Goal: Task Accomplishment & Management: Manage account settings

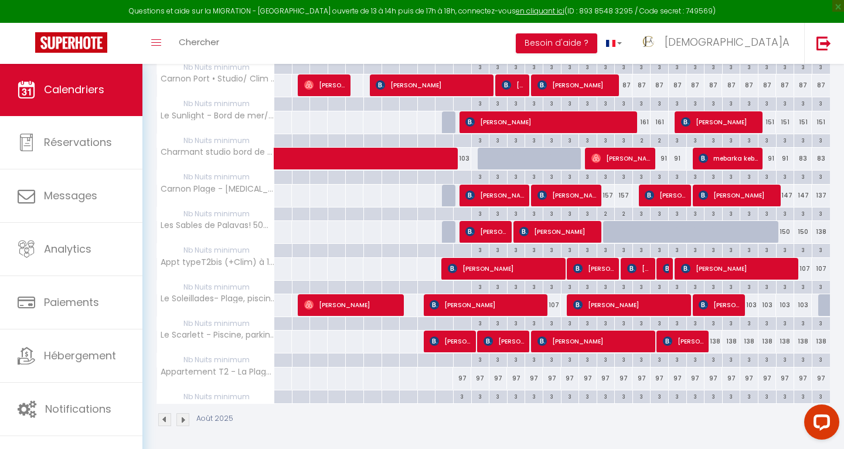
scroll to position [338, 0]
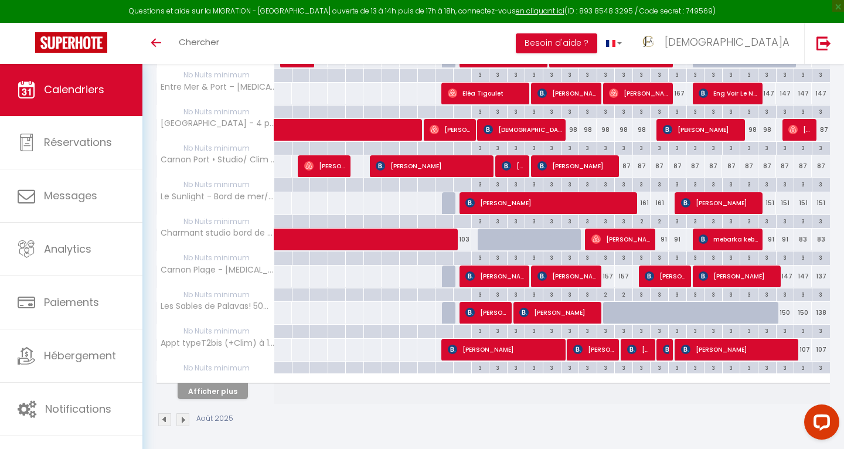
click at [214, 390] on button "Afficher plus" at bounding box center [213, 391] width 70 height 16
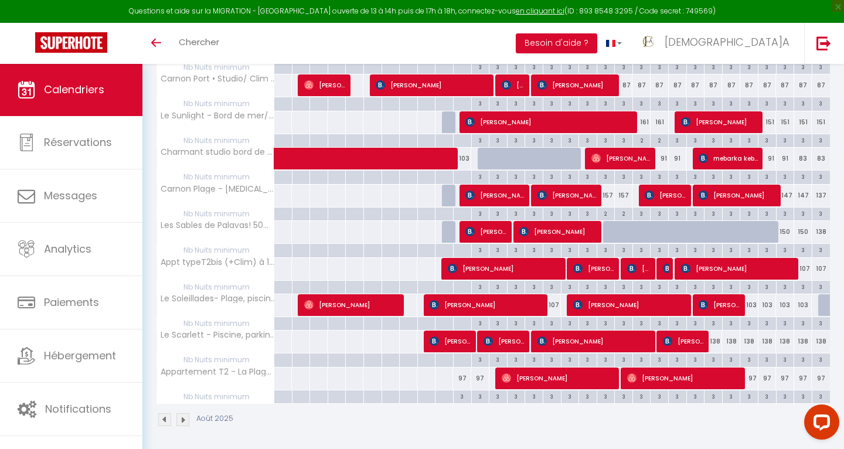
scroll to position [338, 0]
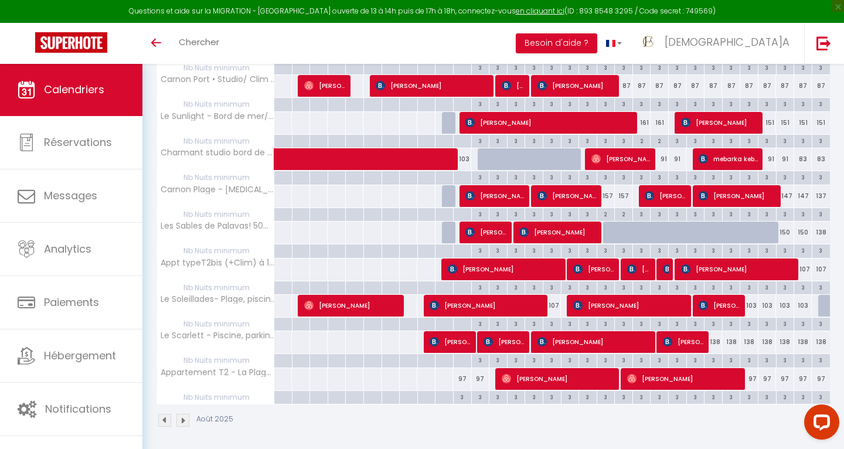
click at [674, 376] on span "[PERSON_NAME]" at bounding box center [684, 379] width 115 height 22
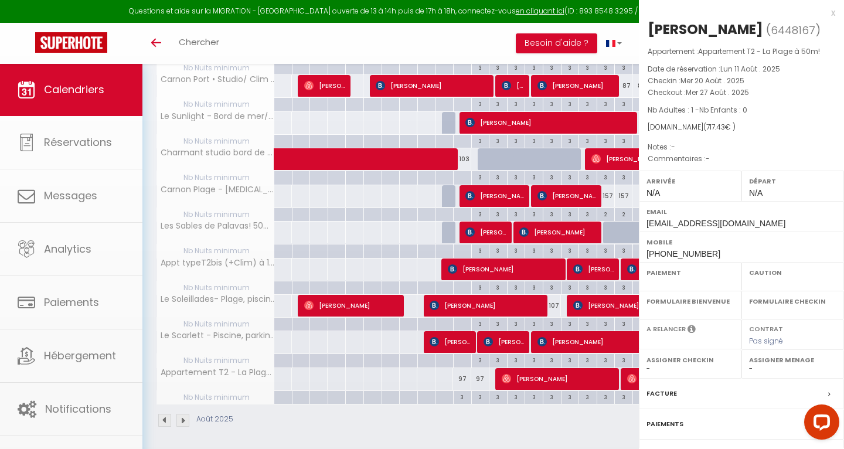
select select "OK"
select select "0"
select select "1"
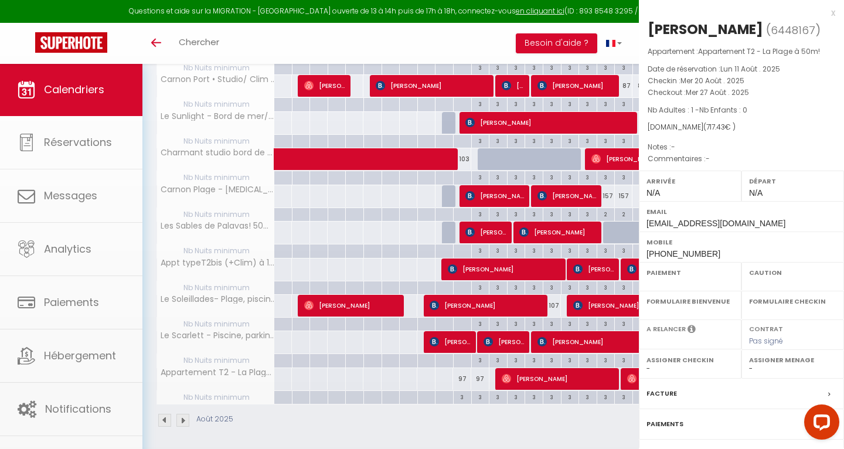
select select
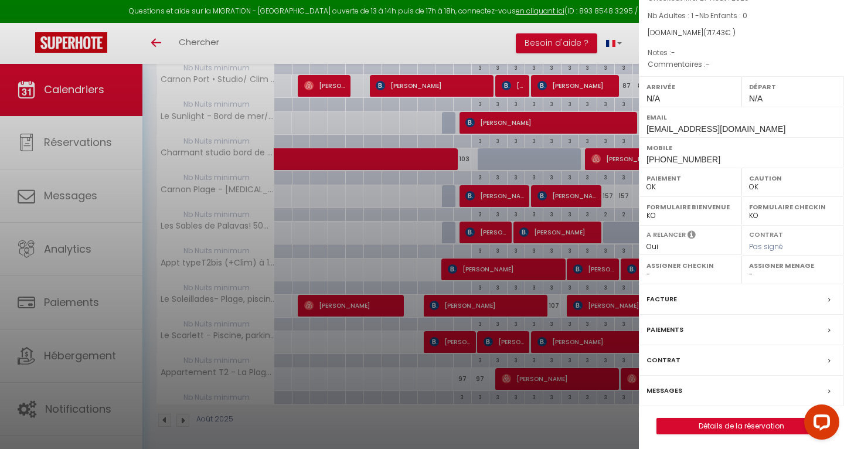
scroll to position [94, 0]
click at [681, 388] on label "Messages" at bounding box center [665, 391] width 36 height 12
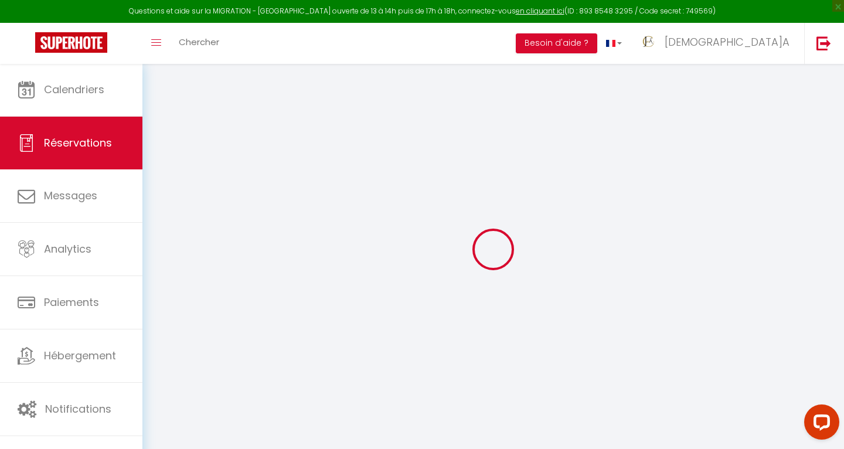
select select
checkbox input "false"
select select
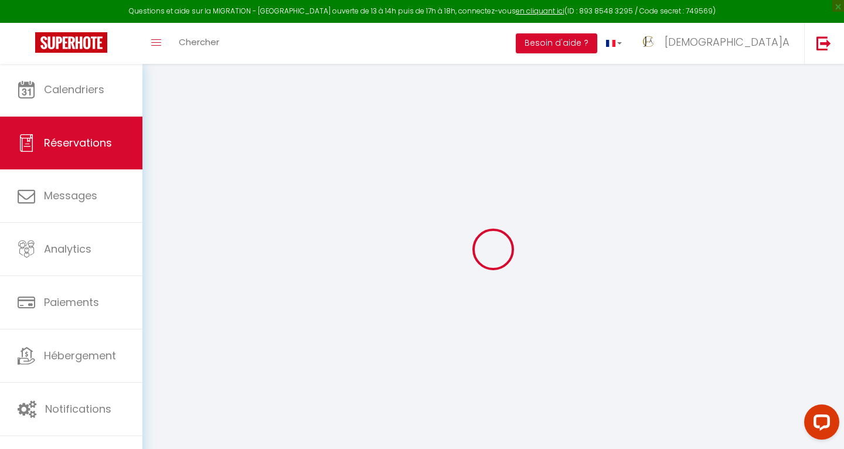
select select
checkbox input "false"
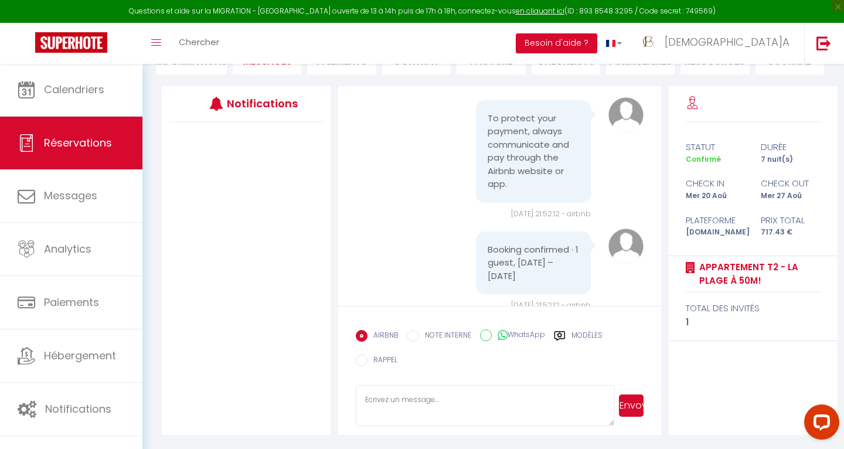
scroll to position [130, 0]
click at [562, 332] on icon at bounding box center [560, 335] width 11 height 9
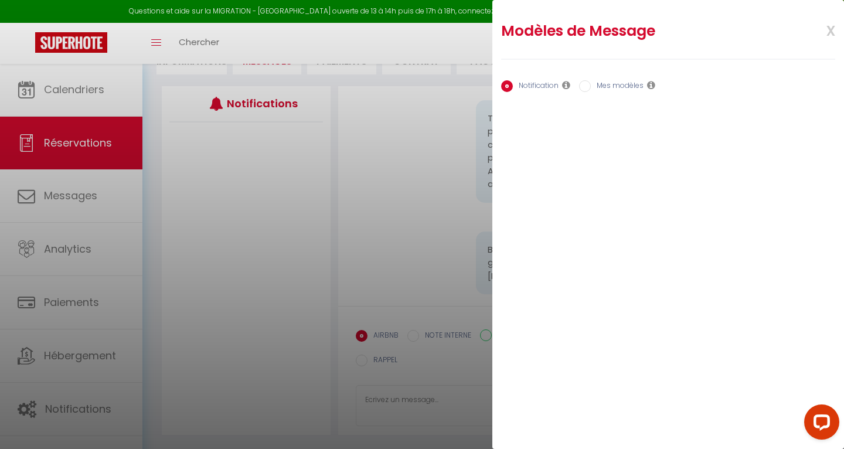
click at [255, 227] on div at bounding box center [422, 224] width 844 height 449
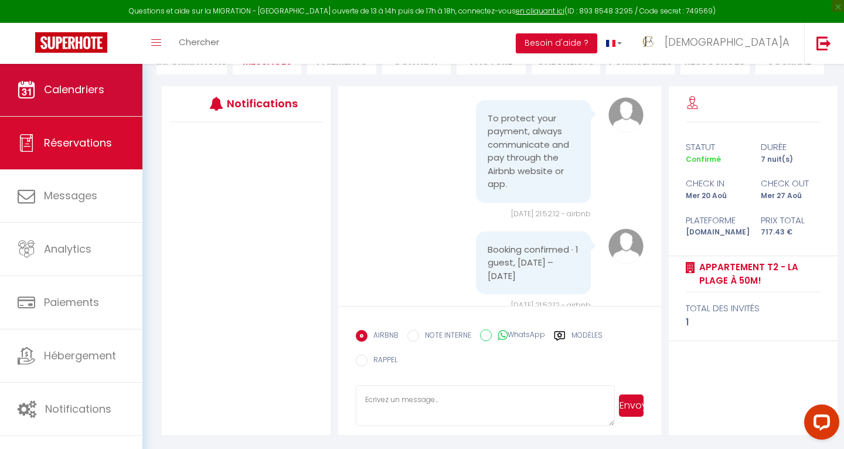
click at [80, 79] on link "Calendriers" at bounding box center [71, 89] width 142 height 53
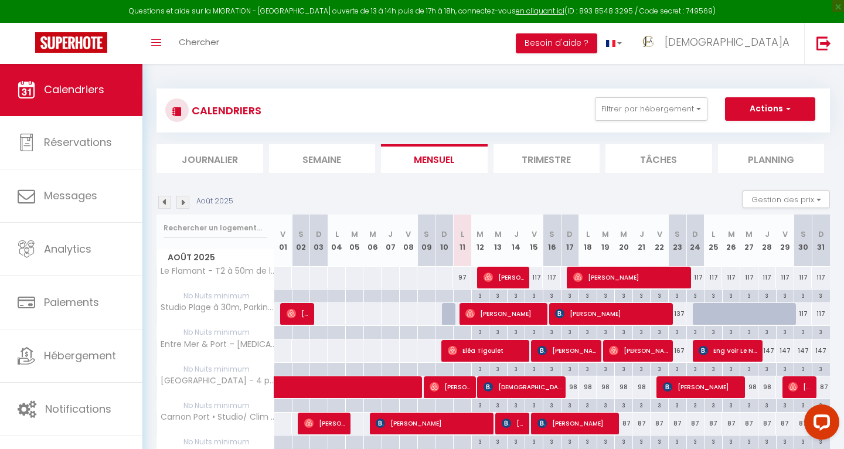
click at [214, 158] on li "Journalier" at bounding box center [210, 158] width 107 height 29
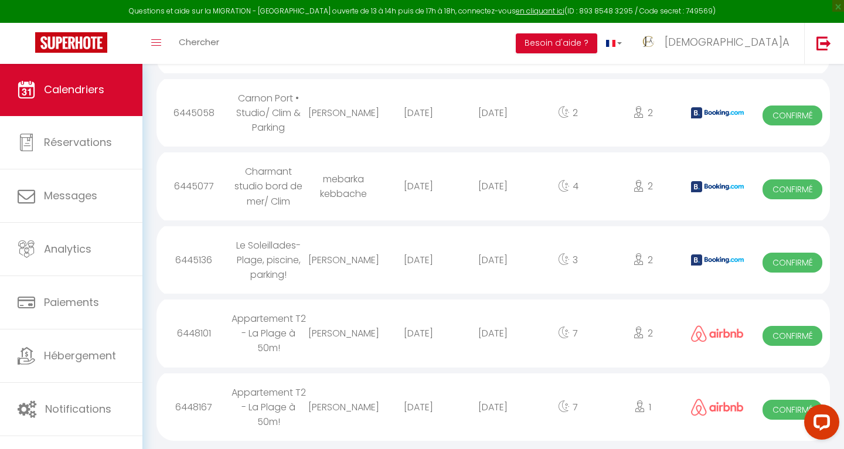
scroll to position [790, 0]
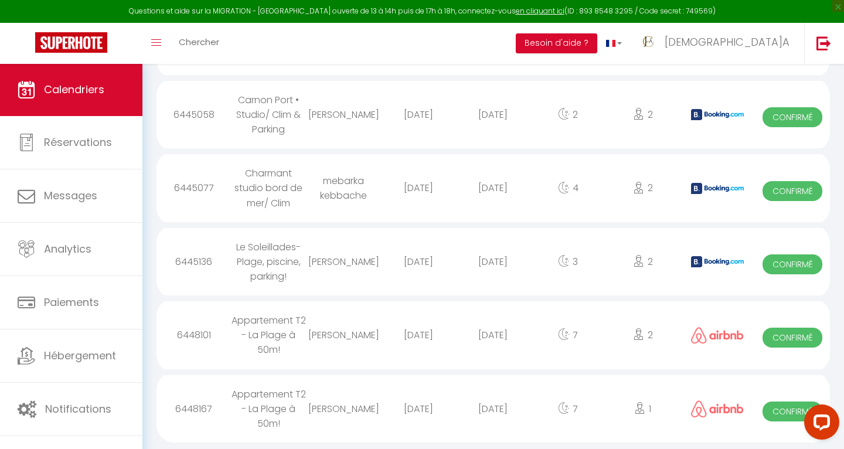
click at [269, 237] on div "Le Soleillades- Plage, piscine, parking!" at bounding box center [269, 261] width 75 height 67
select select "0"
select select "1"
select select
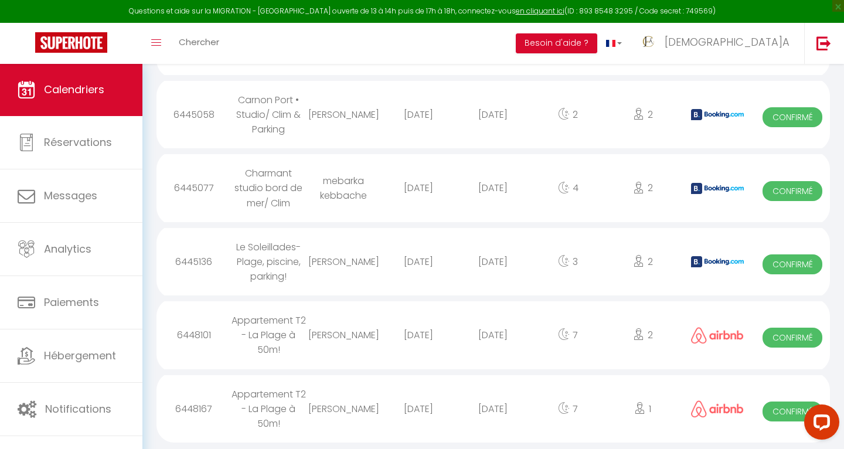
select select
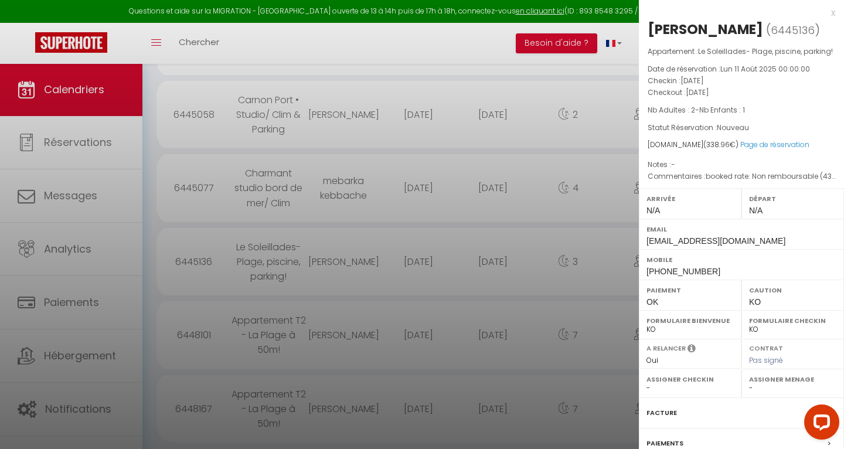
click at [267, 228] on div at bounding box center [422, 224] width 844 height 449
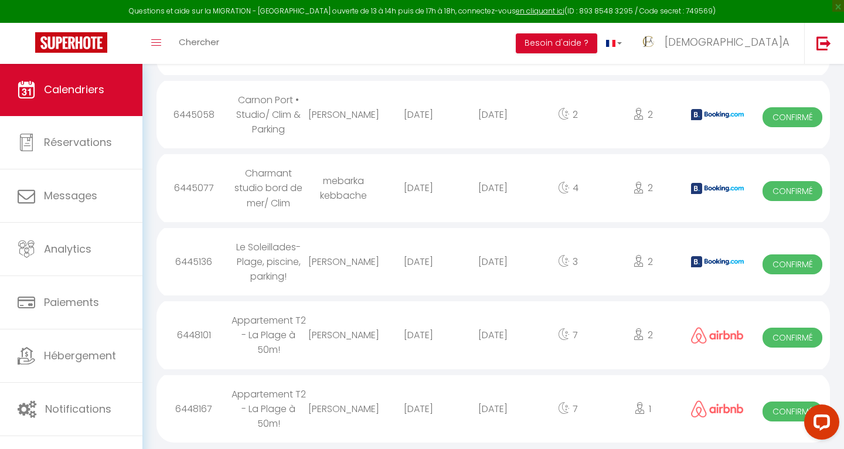
click at [251, 242] on div "Le Soleillades- Plage, piscine, parking!" at bounding box center [269, 261] width 75 height 67
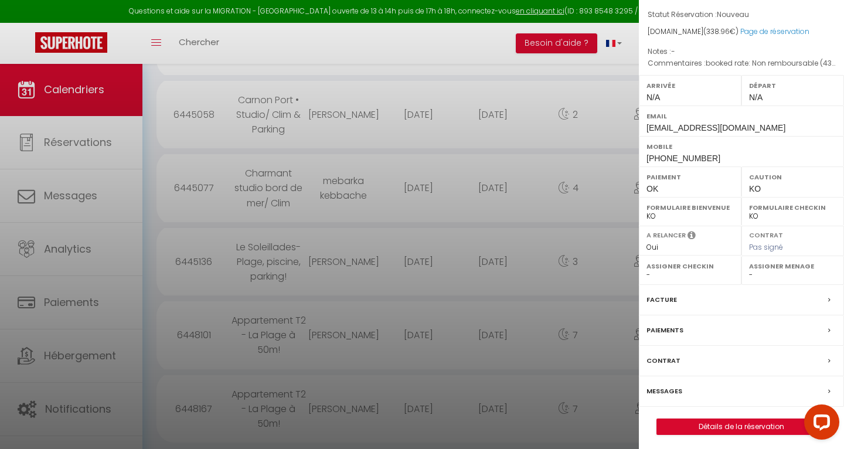
scroll to position [113, 0]
click at [679, 391] on label "Messages" at bounding box center [665, 392] width 36 height 12
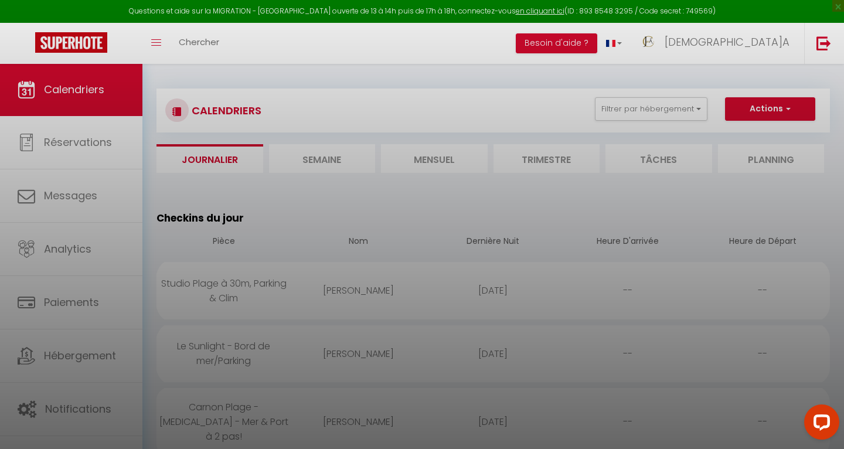
select select
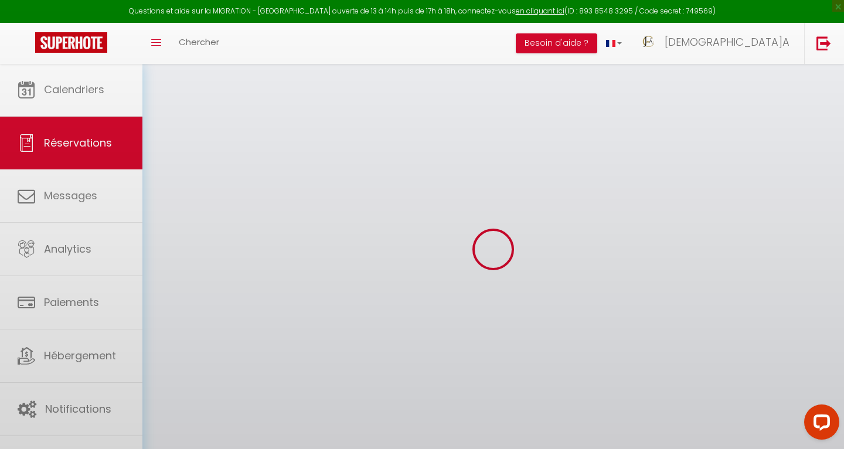
select select
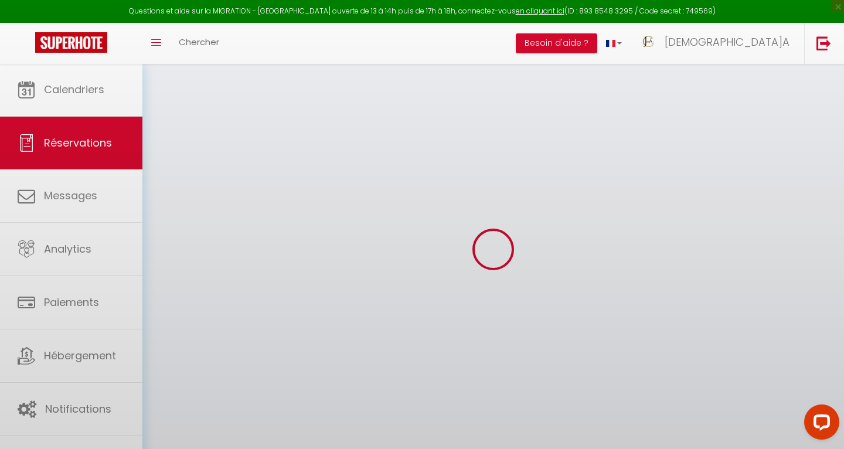
select select
checkbox input "false"
select select
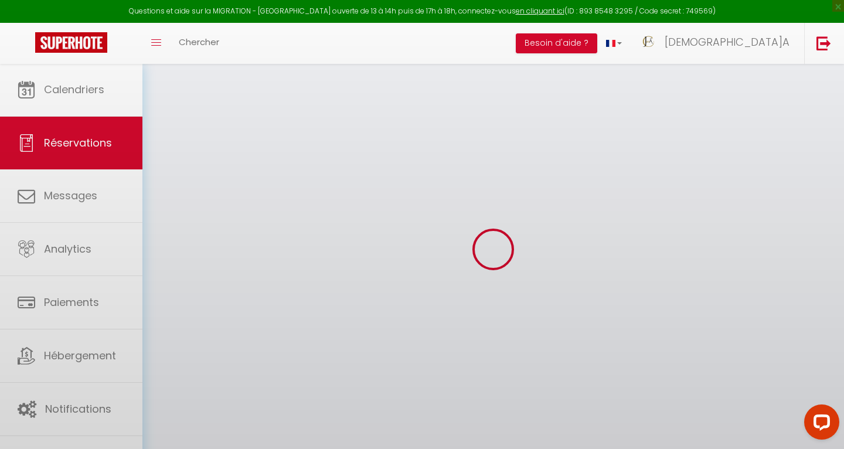
select select
checkbox input "false"
select select
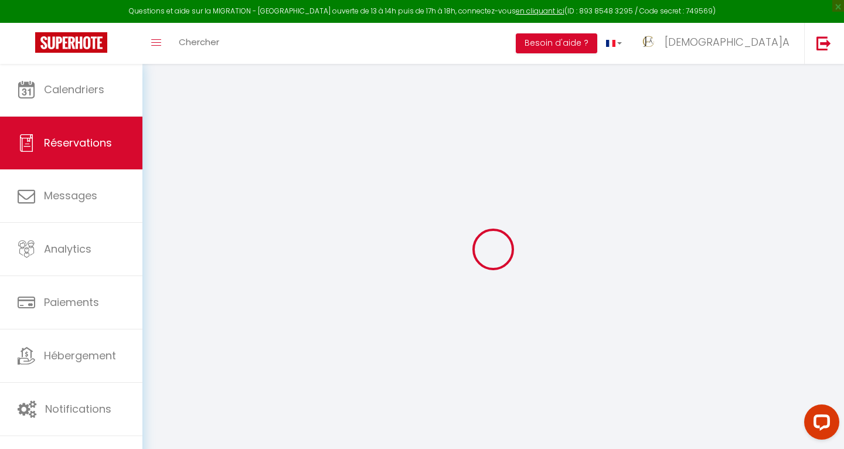
type input "[PERSON_NAME]"
type input "Ruez"
type input "[EMAIL_ADDRESS][DOMAIN_NAME]"
type input "[PHONE_NUMBER]"
type input "31170"
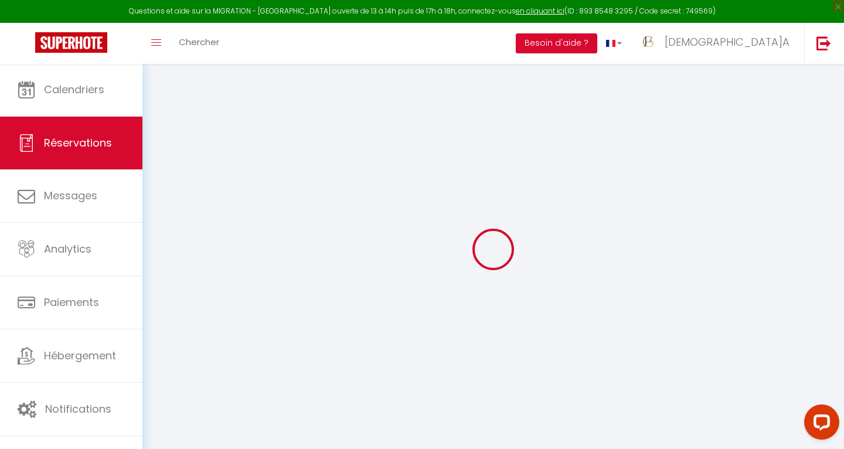
type input "[STREET_ADDRESS][PERSON_NAME]"
type input "Tournefeuille"
select select "FR"
type input "20"
type input "54.76"
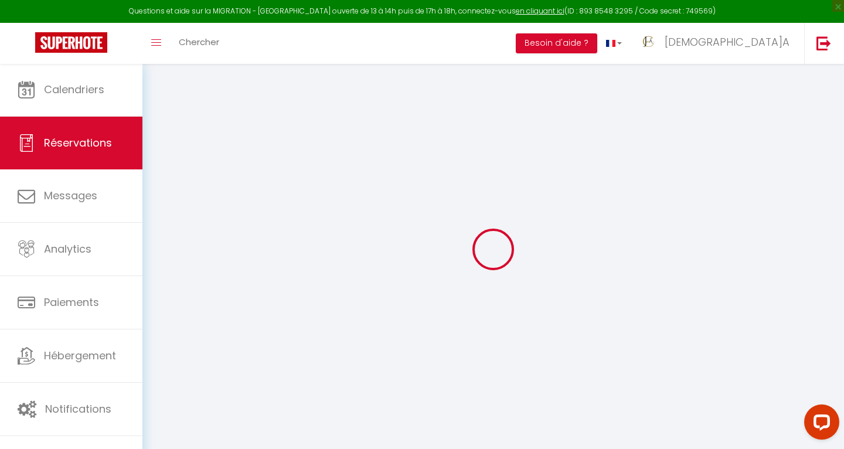
type input "4.75"
select select "75391"
select select "1"
select select
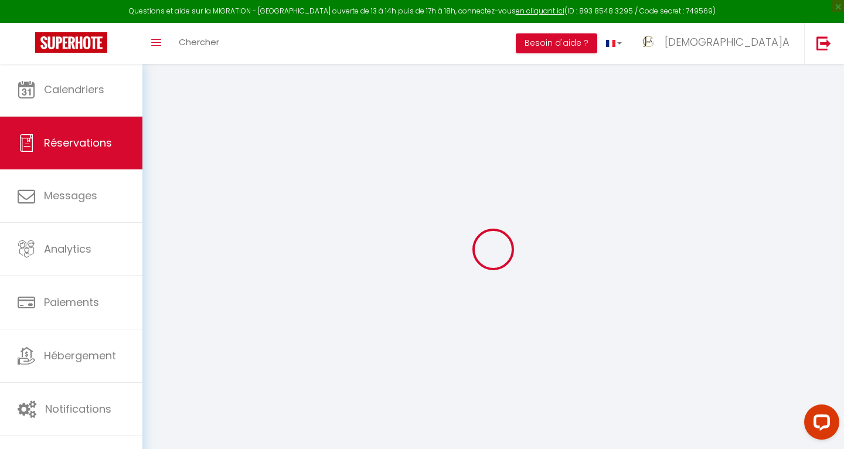
type input "2"
type input "1"
select select "12"
select select
type input "257.13"
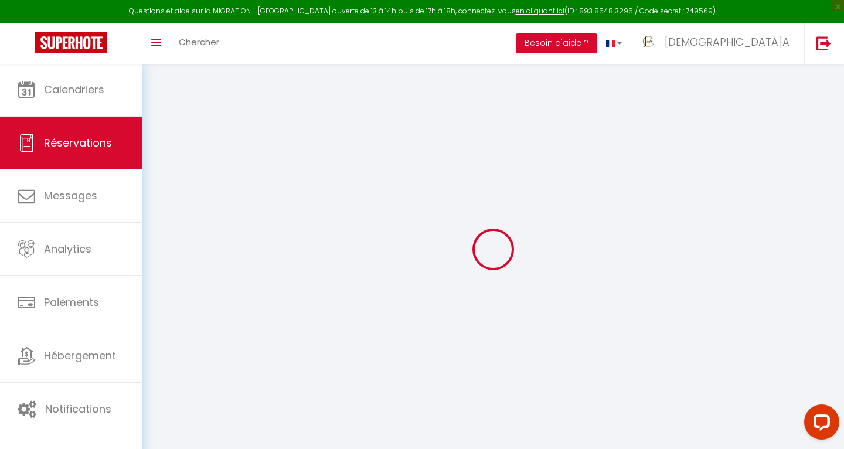
checkbox input "false"
type input "0"
select select "2"
type input "0"
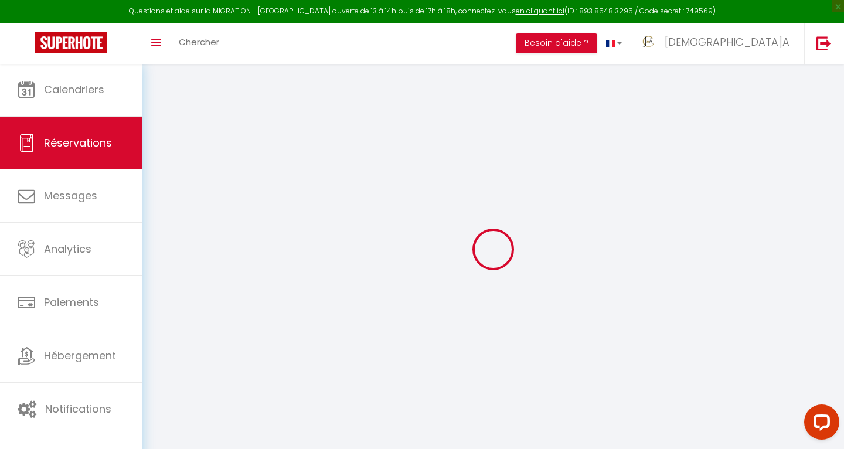
type input "0"
select select
checkbox input "false"
select select
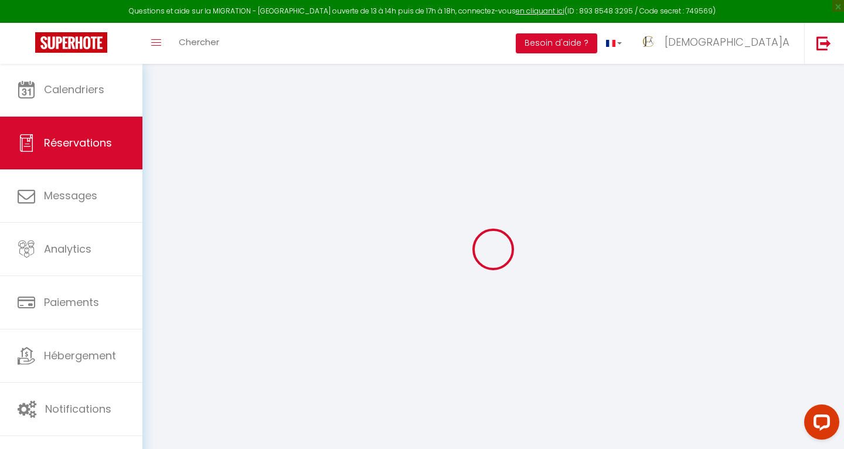
select select
checkbox input "false"
type textarea "booked rate: Non remboursable (43224517)"
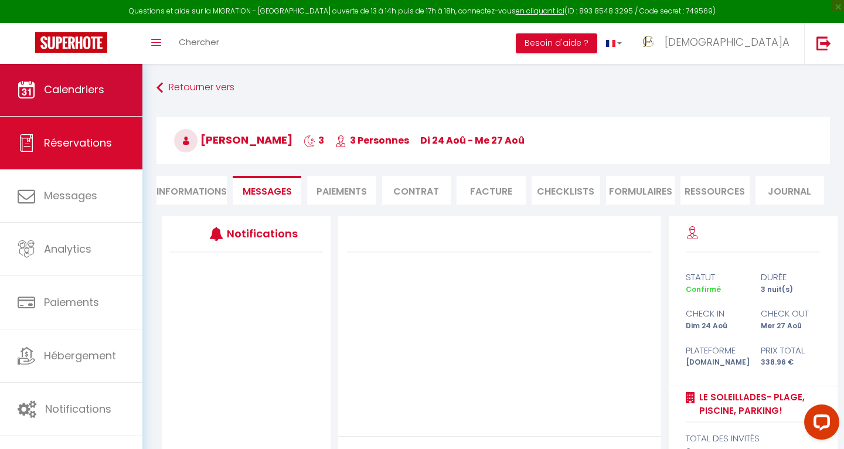
click at [73, 94] on span "Calendriers" at bounding box center [74, 89] width 60 height 15
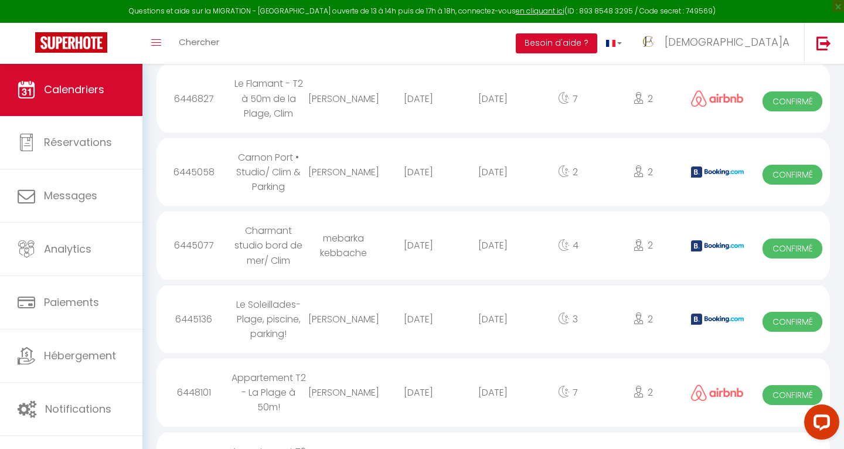
scroll to position [732, 0]
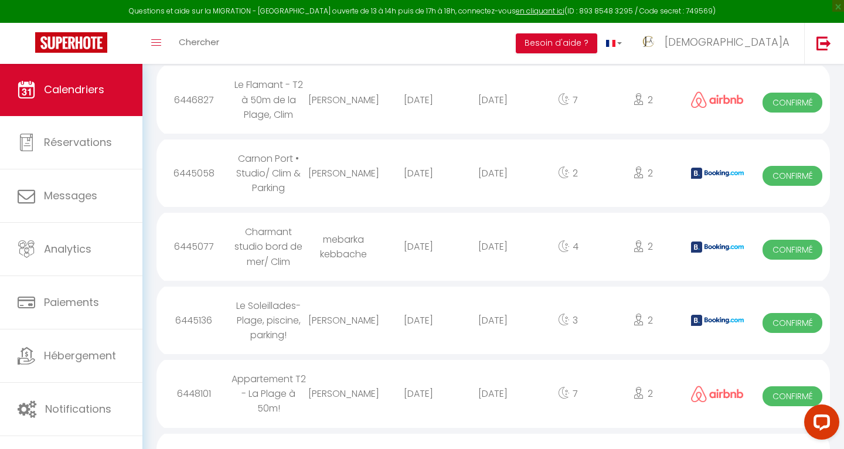
click at [271, 225] on div "Charmant studio bord de mer/ Clim" at bounding box center [269, 246] width 75 height 67
select select "0"
select select "1"
select select
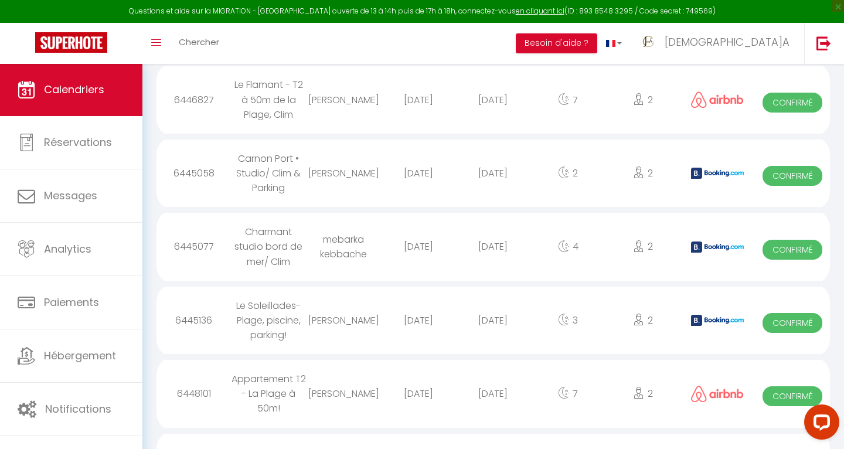
select select
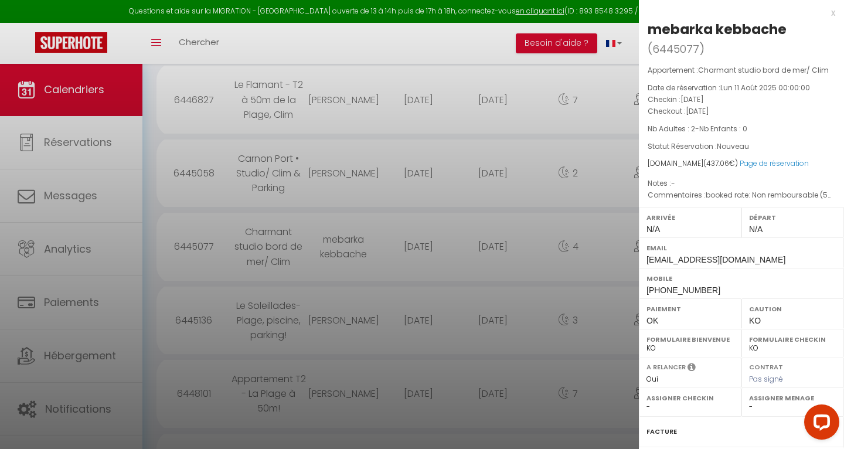
drag, startPoint x: 786, startPoint y: 30, endPoint x: 647, endPoint y: 31, distance: 138.9
click at [647, 31] on div "mebarka kebbache ( 6445077 ) Appartement : Charmant studio bord de mer/ Clim Da…" at bounding box center [741, 293] width 205 height 547
copy div "mebarka kebbache"
drag, startPoint x: 706, startPoint y: 290, endPoint x: 639, endPoint y: 290, distance: 67.4
click at [639, 290] on div "Mobile [PHONE_NUMBER]" at bounding box center [741, 283] width 205 height 30
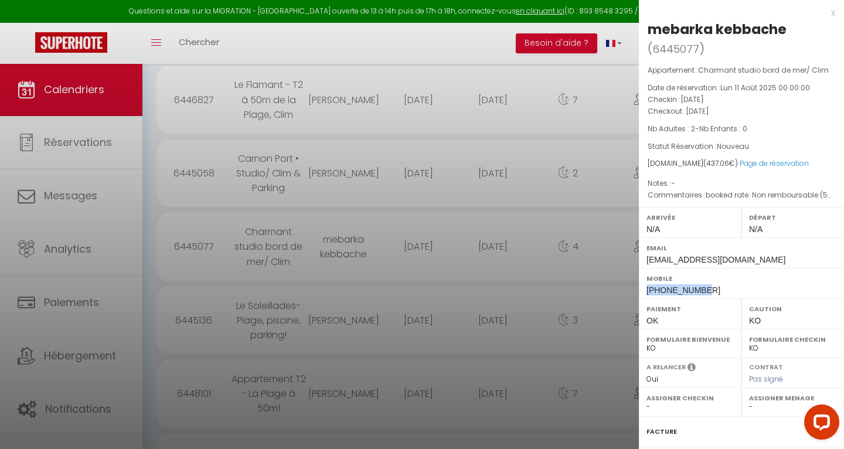
copy span "[PHONE_NUMBER]"
click at [344, 261] on div at bounding box center [422, 224] width 844 height 449
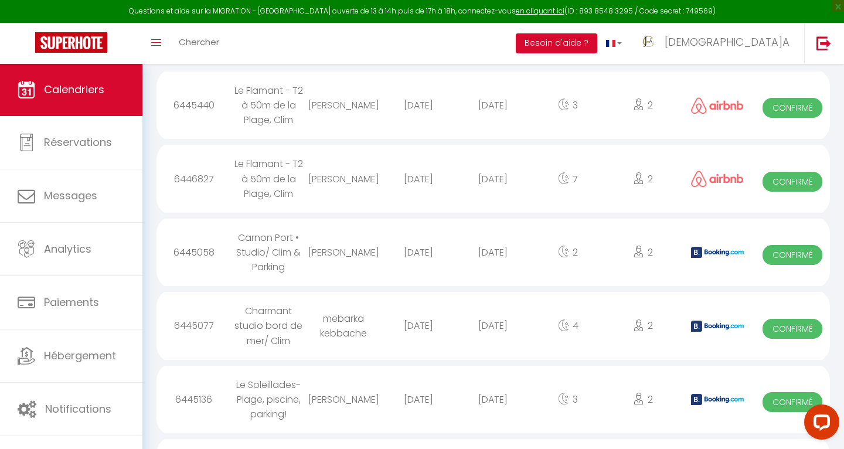
scroll to position [650, 0]
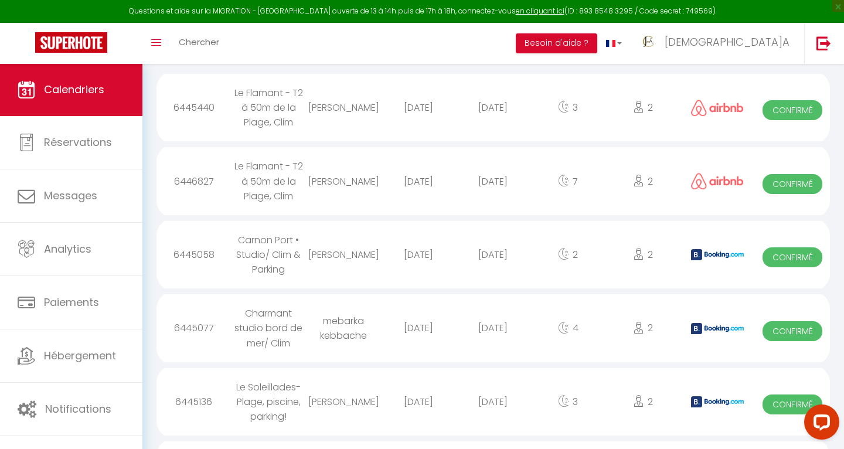
click at [264, 232] on div "Carnon Port • Studio/ Clim & Parking" at bounding box center [269, 254] width 75 height 67
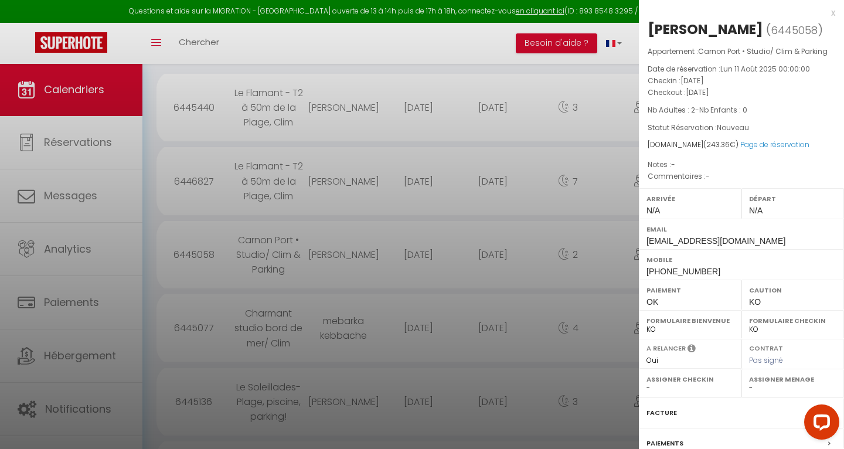
drag, startPoint x: 756, startPoint y: 27, endPoint x: 647, endPoint y: 28, distance: 109.0
click at [647, 28] on div "[PERSON_NAME] ( 6445058 ) Appartement : Carnon Port • Studio/ Clim & Parking Da…" at bounding box center [741, 284] width 205 height 528
copy div "[PERSON_NAME]"
drag, startPoint x: 705, startPoint y: 270, endPoint x: 641, endPoint y: 268, distance: 63.9
click at [641, 268] on div "Mobile [PHONE_NUMBER]" at bounding box center [741, 264] width 205 height 30
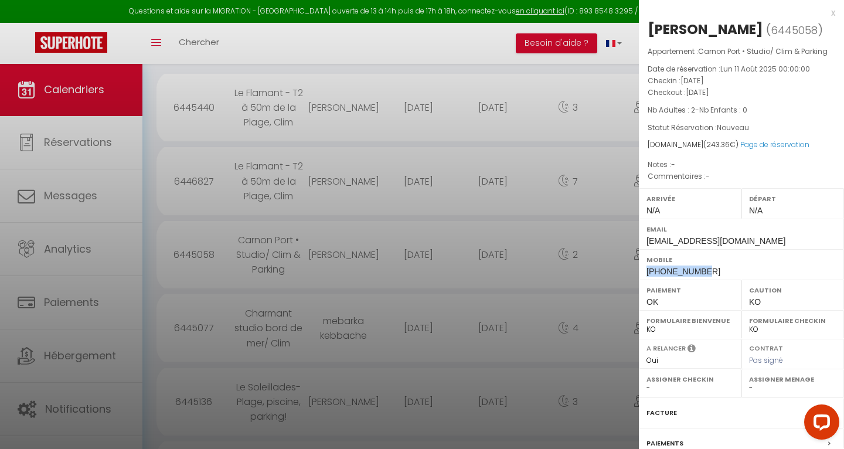
copy span "[PHONE_NUMBER]"
click at [332, 306] on div at bounding box center [422, 224] width 844 height 449
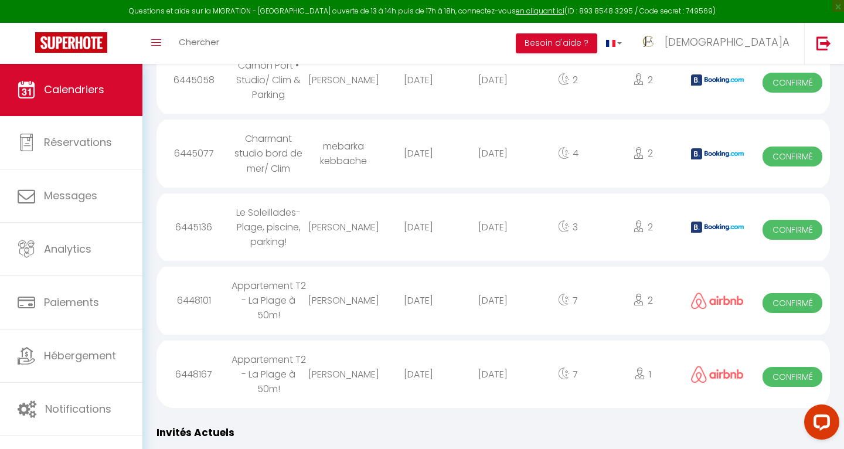
scroll to position [827, 0]
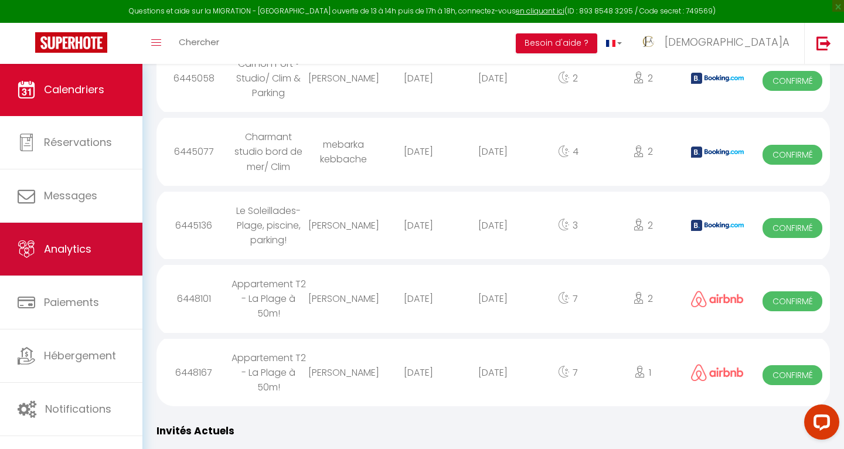
click at [68, 252] on span "Analytics" at bounding box center [67, 249] width 47 height 15
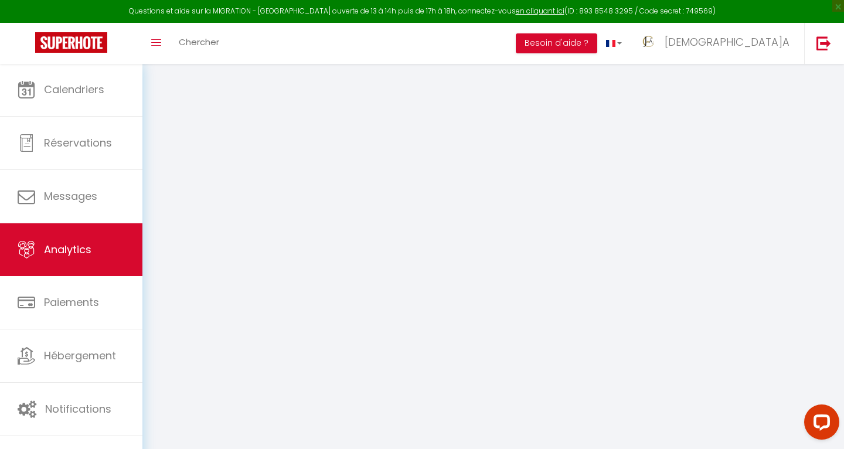
select select "2025"
select select "8"
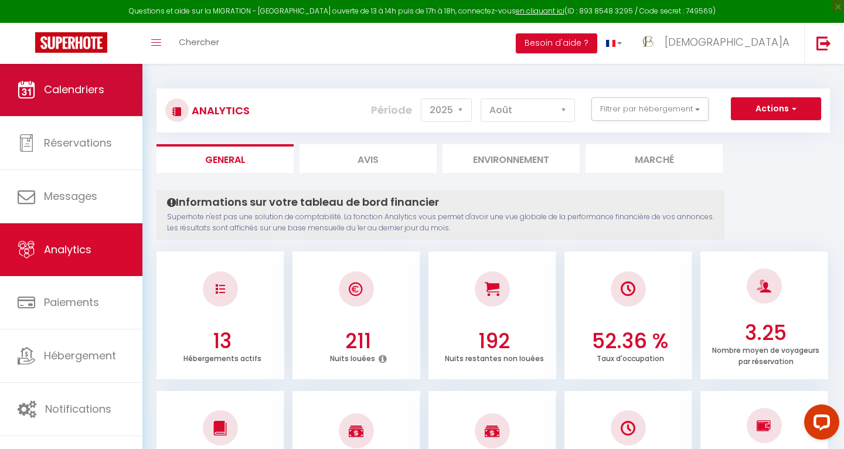
click at [94, 94] on span "Calendriers" at bounding box center [74, 89] width 60 height 15
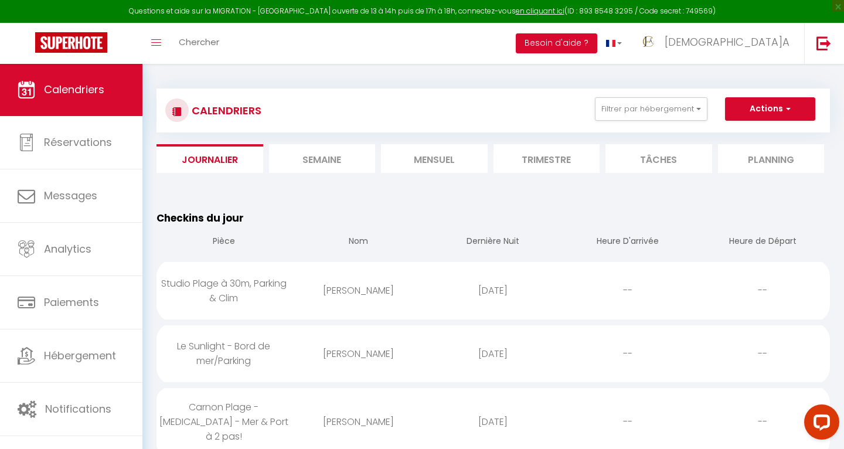
click at [465, 158] on li "Mensuel" at bounding box center [434, 158] width 107 height 29
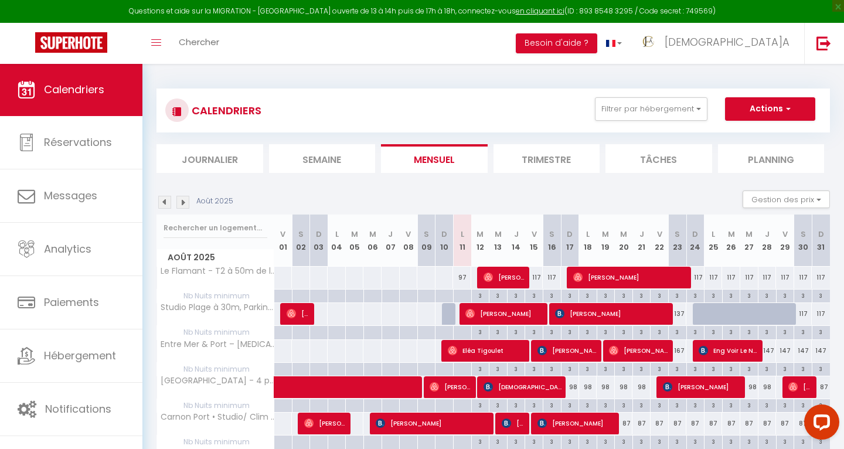
click at [791, 111] on button "Actions" at bounding box center [770, 108] width 90 height 23
click at [756, 168] on link "Importer les réservations" at bounding box center [758, 171] width 102 height 18
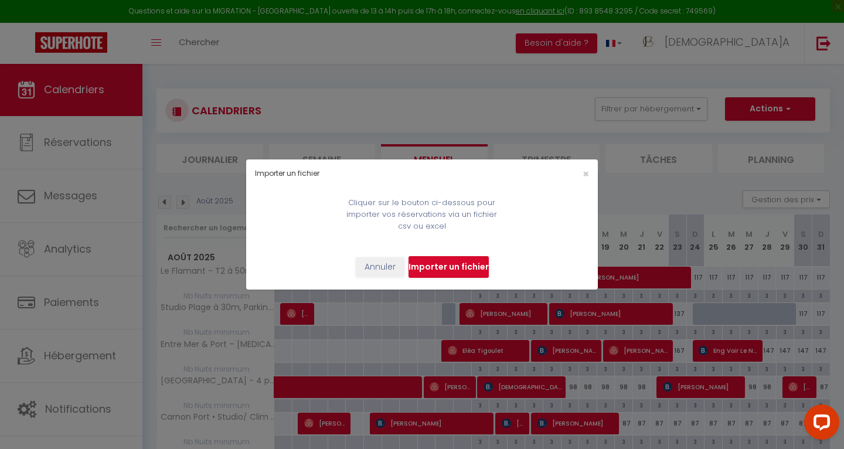
click at [754, 165] on div "Importer un fichier × Cliquer sur le bouton ci-dessous pour importer vos réserv…" at bounding box center [422, 224] width 844 height 449
click at [443, 269] on input "file" at bounding box center [449, 267] width 80 height 22
click at [374, 266] on button "Annuler" at bounding box center [380, 267] width 49 height 20
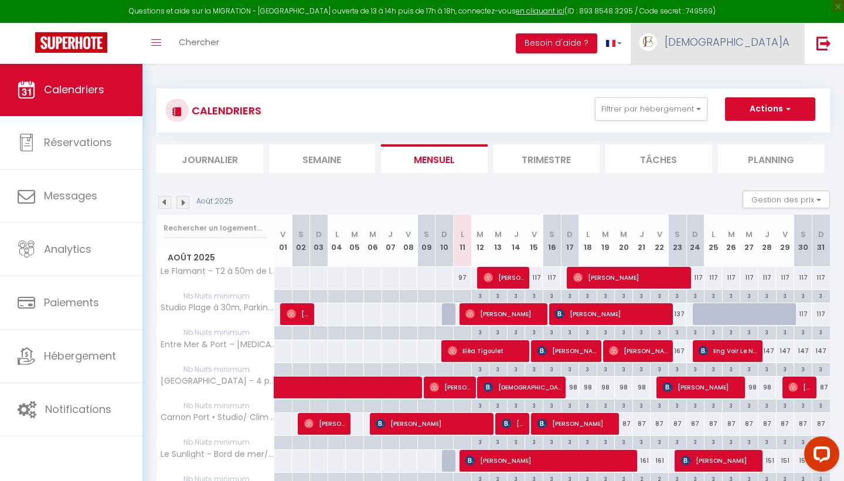
click at [781, 45] on span "[DEMOGRAPHIC_DATA]A" at bounding box center [727, 42] width 125 height 15
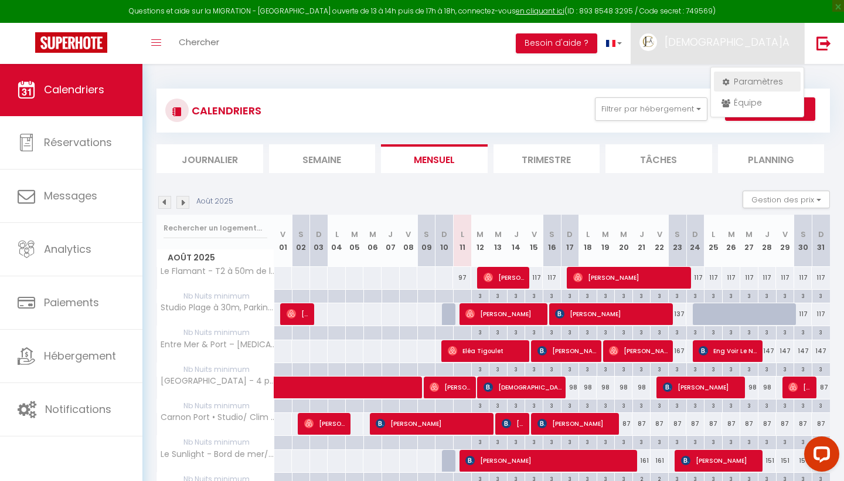
click at [749, 81] on link "Paramètres" at bounding box center [757, 82] width 87 height 20
select select "fr"
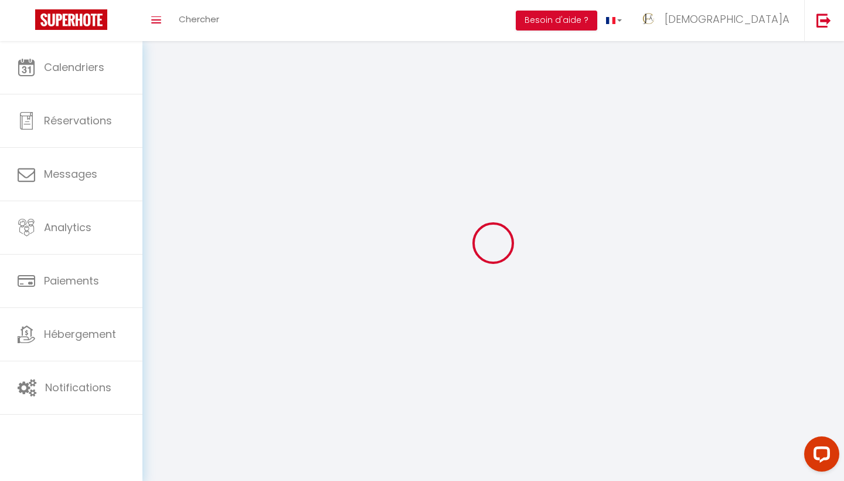
type input "[DEMOGRAPHIC_DATA]A"
type input "Conciergerie"
type input "[PHONE_NUMBER]"
type input "6 bis boulevarrd [PERSON_NAME]. B3"
type input "34000"
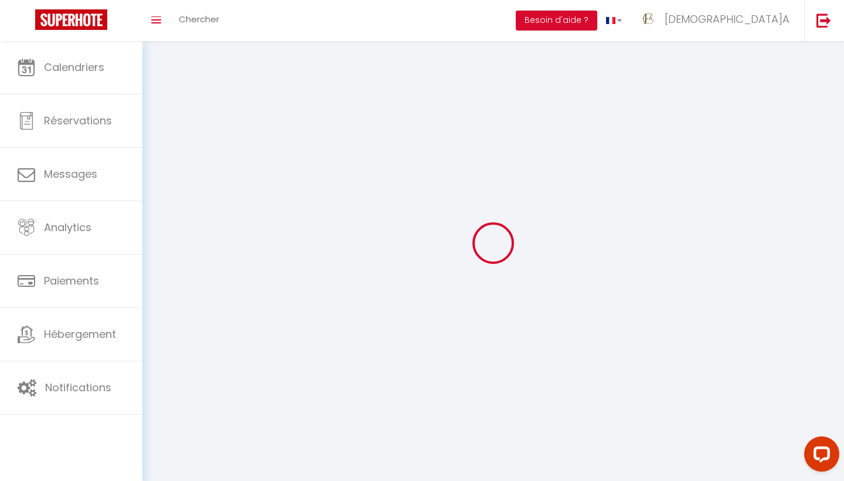
type input "[GEOGRAPHIC_DATA]"
type input "EMCuXzSTKEcnCXjzL9sBOzTCF"
type input "hnhnp3CpUJIxHhOwRzzDBzsRA"
type input "[URL][DOMAIN_NAME]"
type input "EMCuXzSTKEcnCXjzL9sBOzTCF"
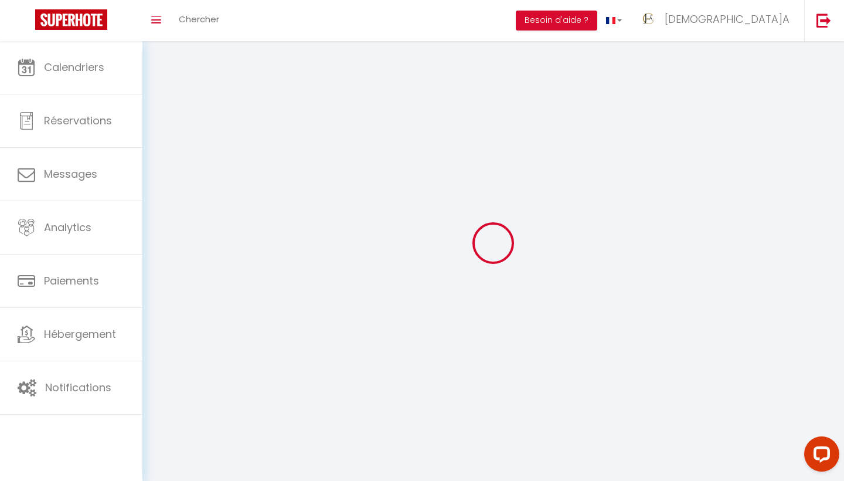
type input "hnhnp3CpUJIxHhOwRzzDBzsRA"
type input "[URL][DOMAIN_NAME]"
select select "1"
select select "28"
select select "fr"
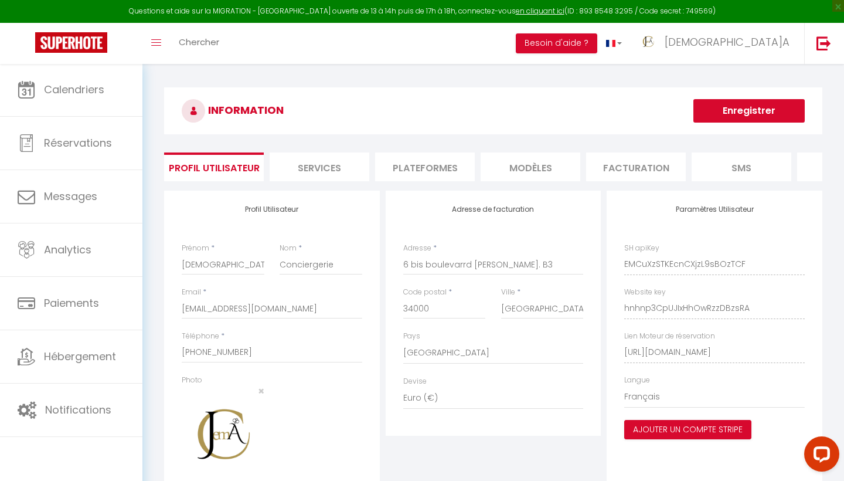
click at [322, 166] on li "Services" at bounding box center [320, 166] width 100 height 29
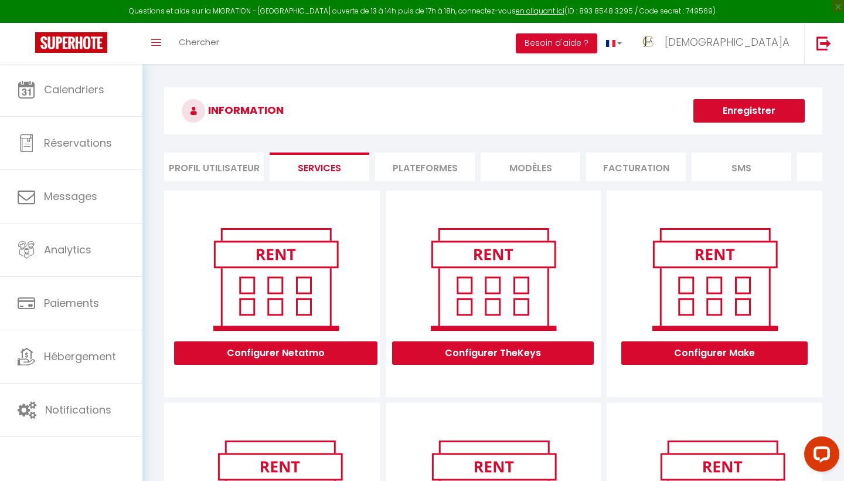
click at [417, 164] on li "Plateformes" at bounding box center [425, 166] width 100 height 29
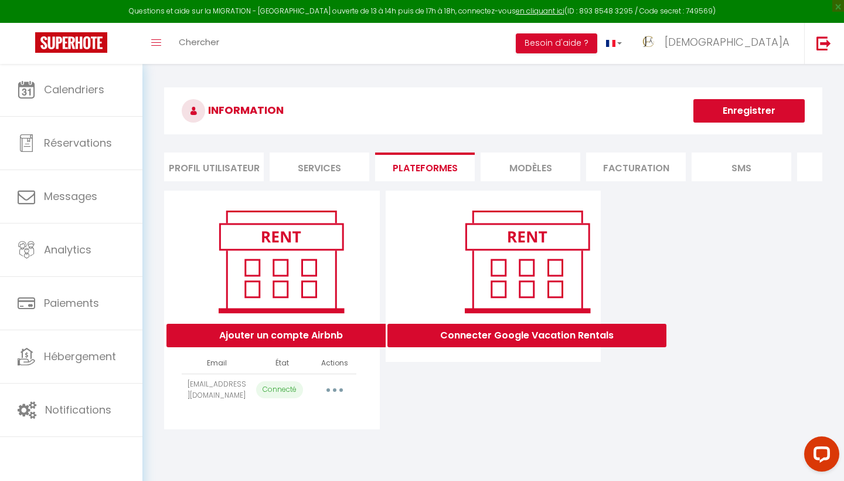
click at [526, 167] on li "MODÈLES" at bounding box center [531, 166] width 100 height 29
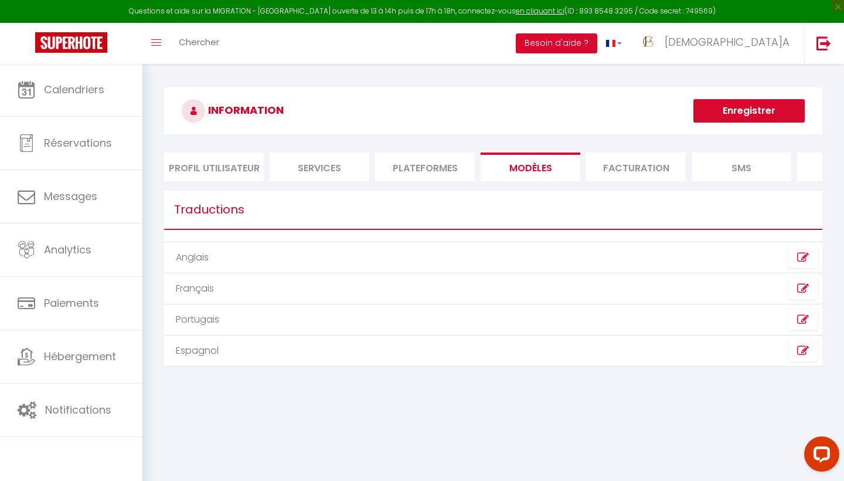
click at [630, 162] on li "Facturation" at bounding box center [636, 166] width 100 height 29
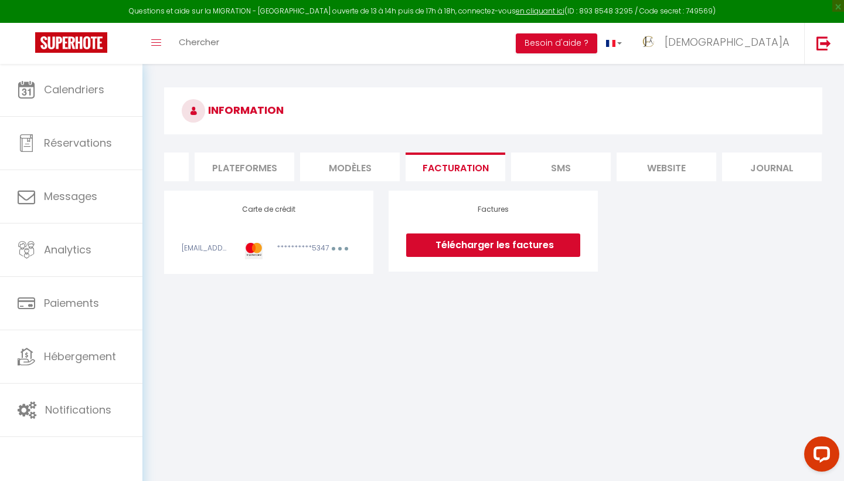
scroll to position [0, 180]
click at [664, 169] on li "website" at bounding box center [667, 166] width 100 height 29
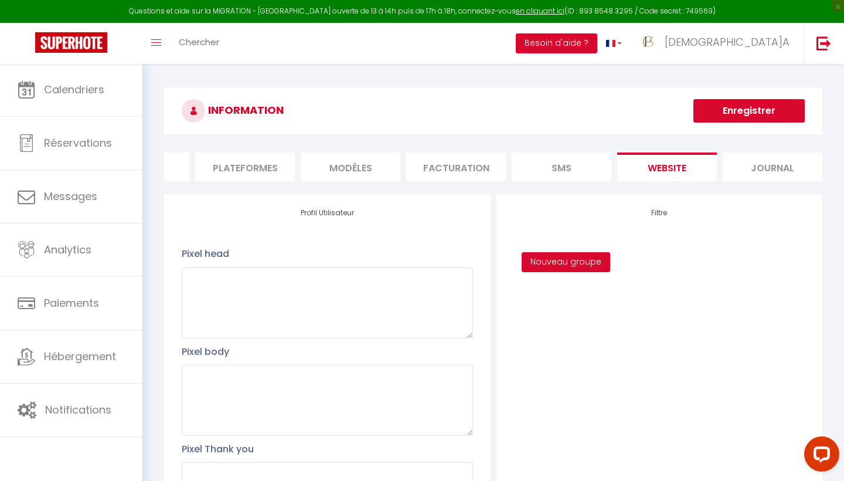
click at [253, 164] on li "Plateformes" at bounding box center [245, 166] width 100 height 29
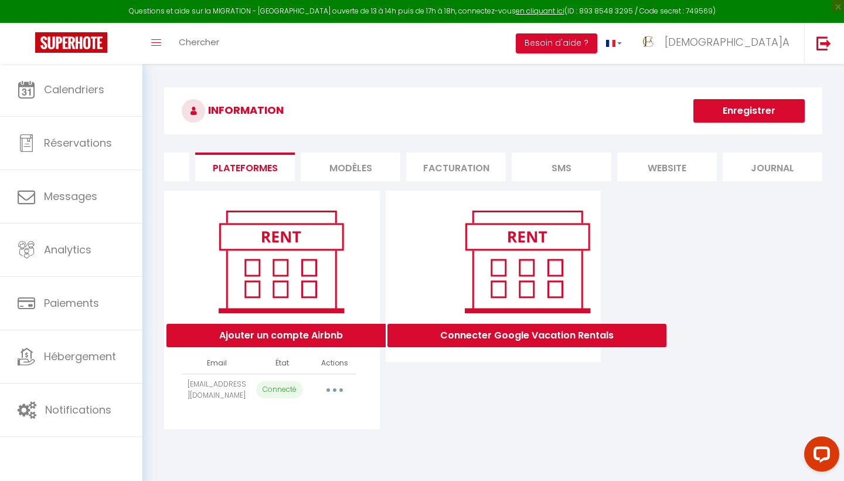
click at [337, 389] on button "button" at bounding box center [334, 389] width 33 height 19
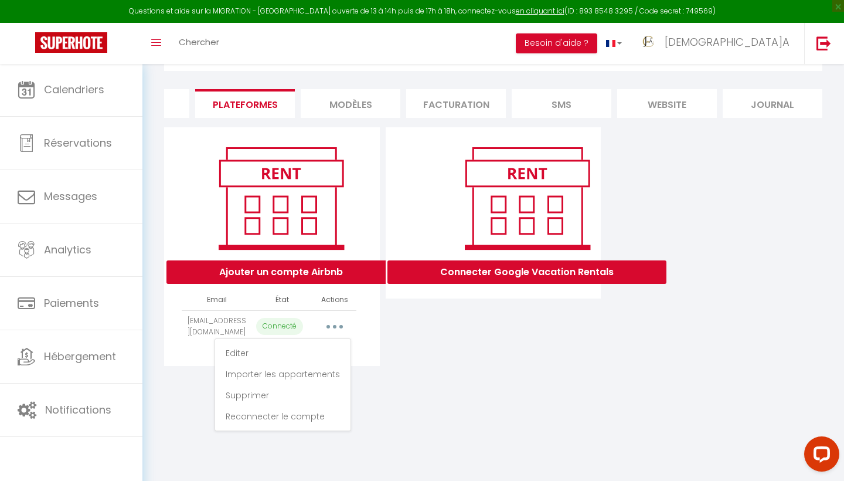
scroll to position [63, 0]
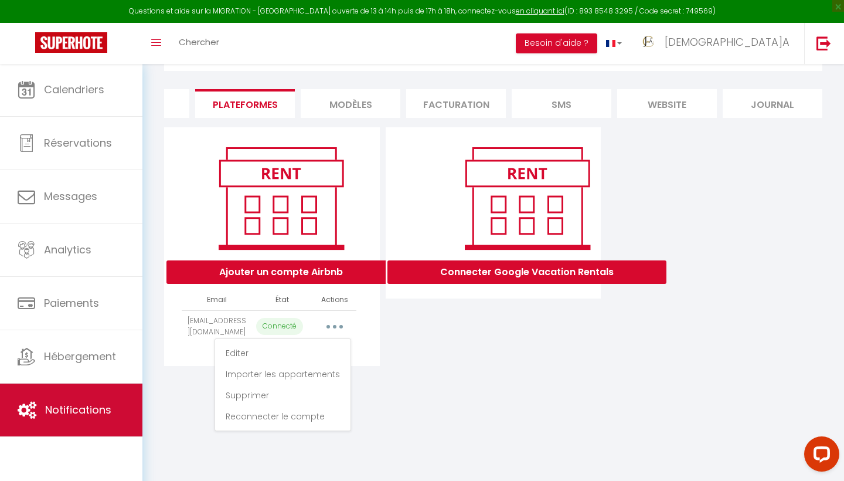
click at [120, 417] on link "Notifications" at bounding box center [71, 409] width 142 height 53
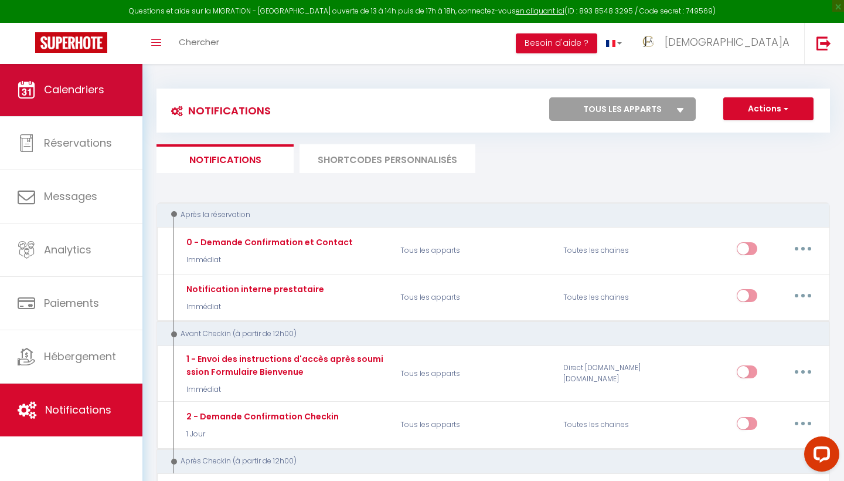
click at [95, 101] on link "Calendriers" at bounding box center [71, 89] width 142 height 53
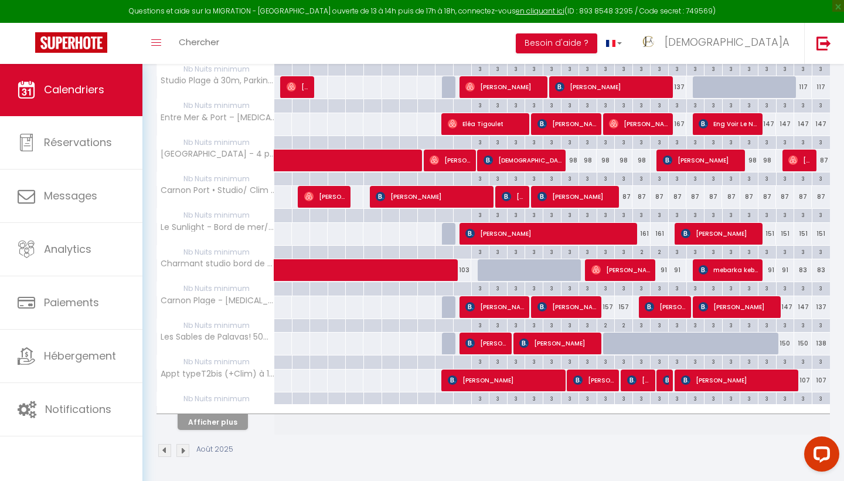
scroll to position [226, 0]
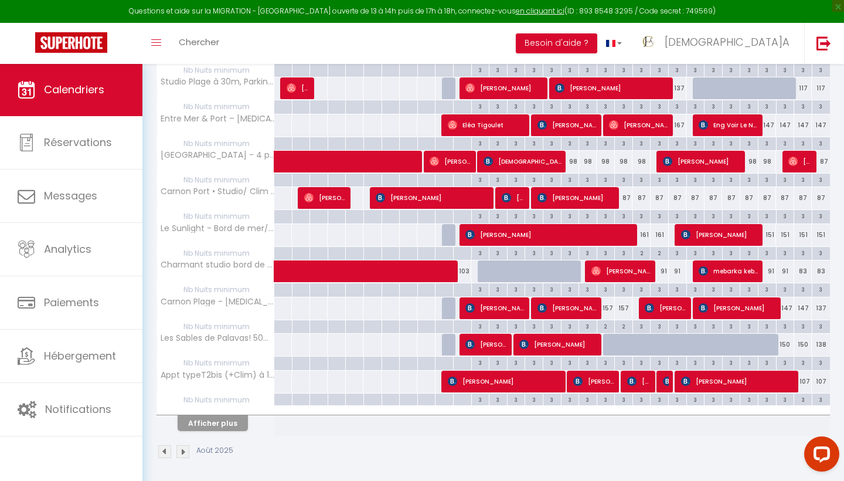
click at [209, 420] on button "Afficher plus" at bounding box center [213, 423] width 70 height 16
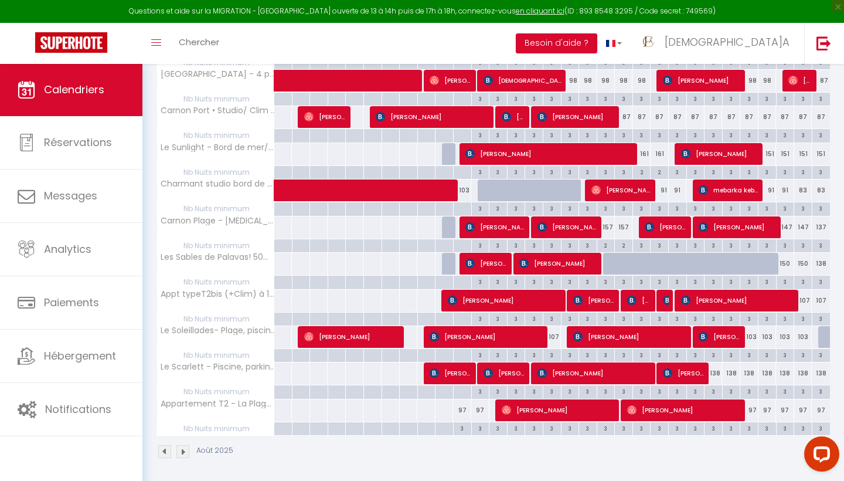
scroll to position [306, 0]
